Goal: Transaction & Acquisition: Purchase product/service

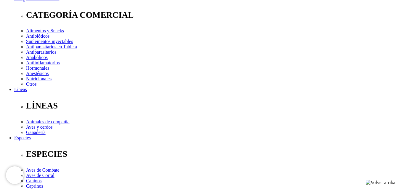
scroll to position [89, 0]
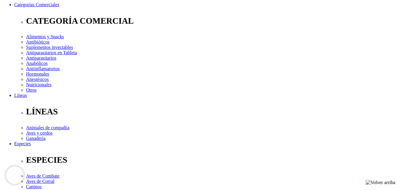
select select "381"
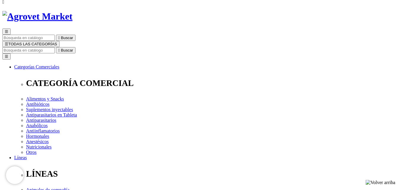
scroll to position [59, 0]
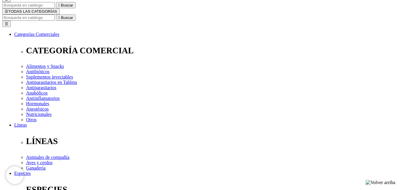
select select "354"
select select "381"
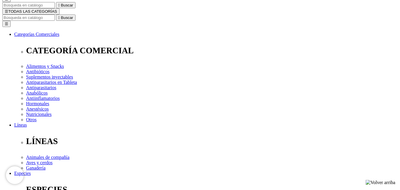
select select "381"
